Goal: Task Accomplishment & Management: Complete application form

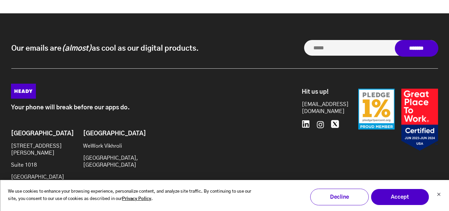
scroll to position [3142, 0]
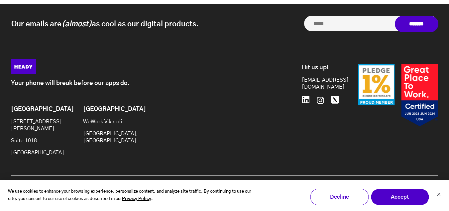
drag, startPoint x: 452, startPoint y: 14, endPoint x: 454, endPoint y: 201, distance: 187.3
click at [437, 193] on div "We use cookies to enhance your browsing experience, personalize content, and an…" at bounding box center [224, 195] width 449 height 31
click at [441, 193] on icon "Dismiss cookie banner" at bounding box center [439, 194] width 4 height 4
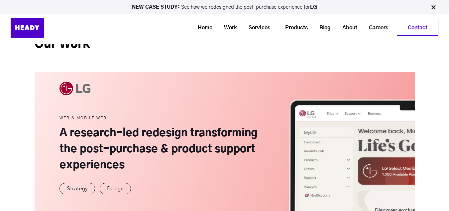
scroll to position [0, 0]
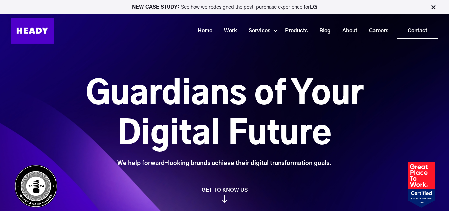
click at [370, 30] on link "Careers" at bounding box center [376, 31] width 31 height 12
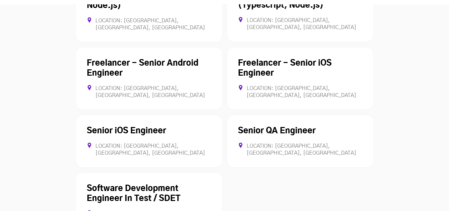
scroll to position [1933, 0]
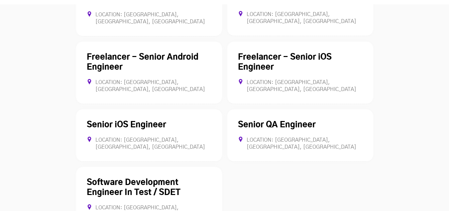
drag, startPoint x: 453, startPoint y: 10, endPoint x: 454, endPoint y: 111, distance: 101.5
click at [300, 136] on div "Location: [GEOGRAPHIC_DATA], [GEOGRAPHIC_DATA], [GEOGRAPHIC_DATA] Full-time" at bounding box center [300, 143] width 125 height 14
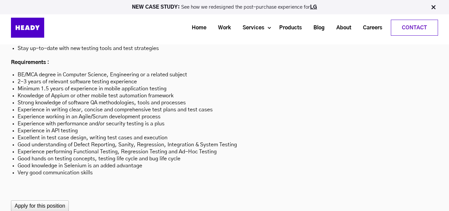
scroll to position [2081, 0]
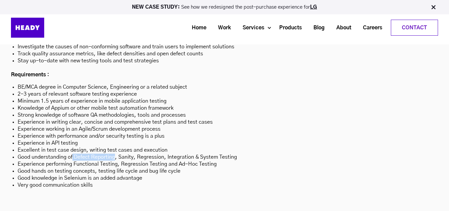
drag, startPoint x: 115, startPoint y: 123, endPoint x: 72, endPoint y: 123, distance: 42.9
click at [72, 153] on li "Good understanding of Defect Reporting, Sanity, Regression, Integration & Syste…" at bounding box center [225, 156] width 414 height 7
copy li "Defect Reporting"
